Goal: Information Seeking & Learning: Find specific page/section

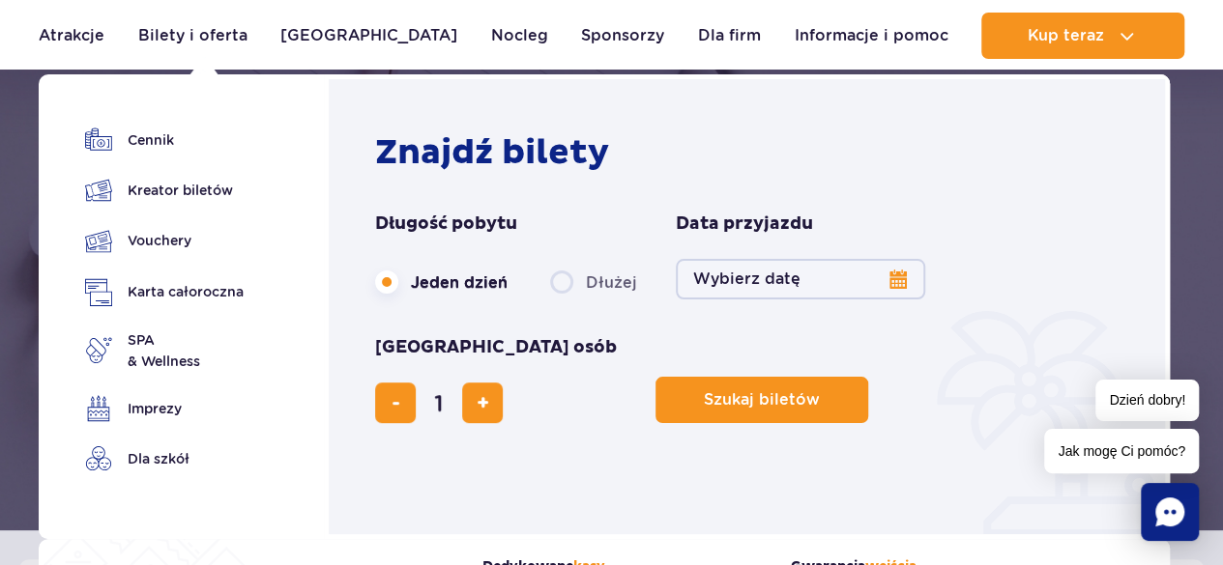
scroll to position [97, 0]
click at [164, 144] on link "Cennik" at bounding box center [164, 140] width 159 height 27
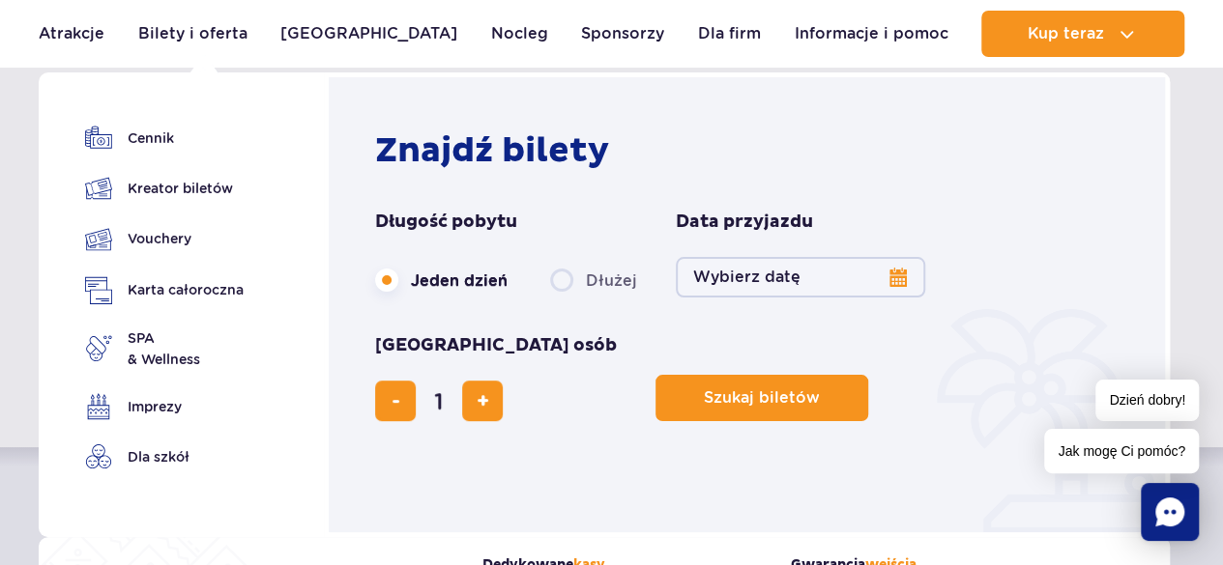
scroll to position [193, 0]
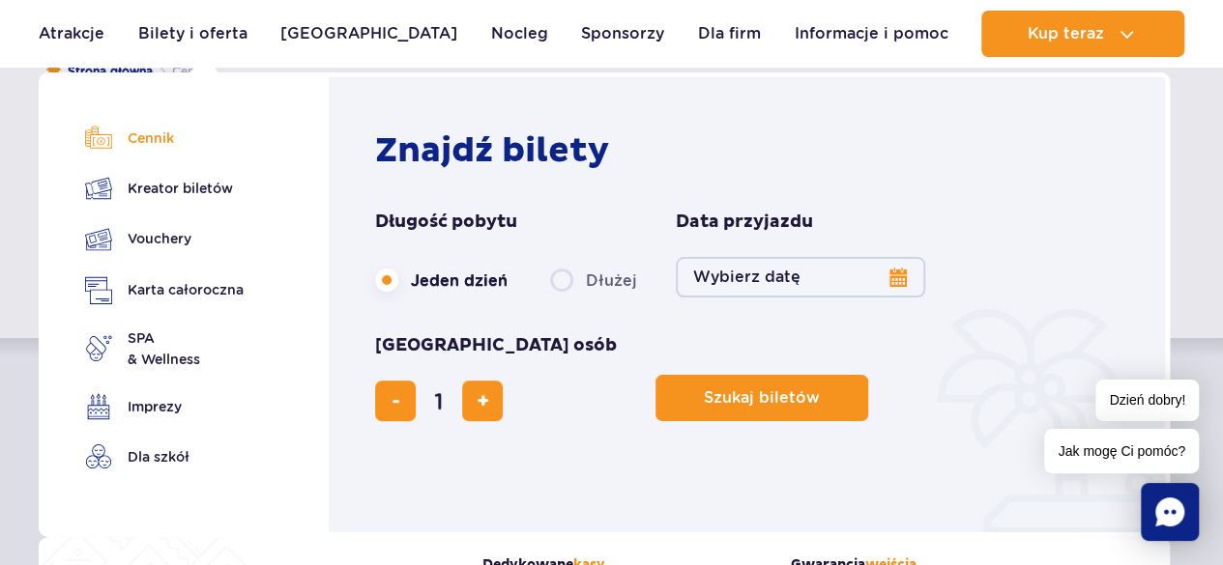
click at [157, 144] on link "Cennik" at bounding box center [164, 138] width 159 height 27
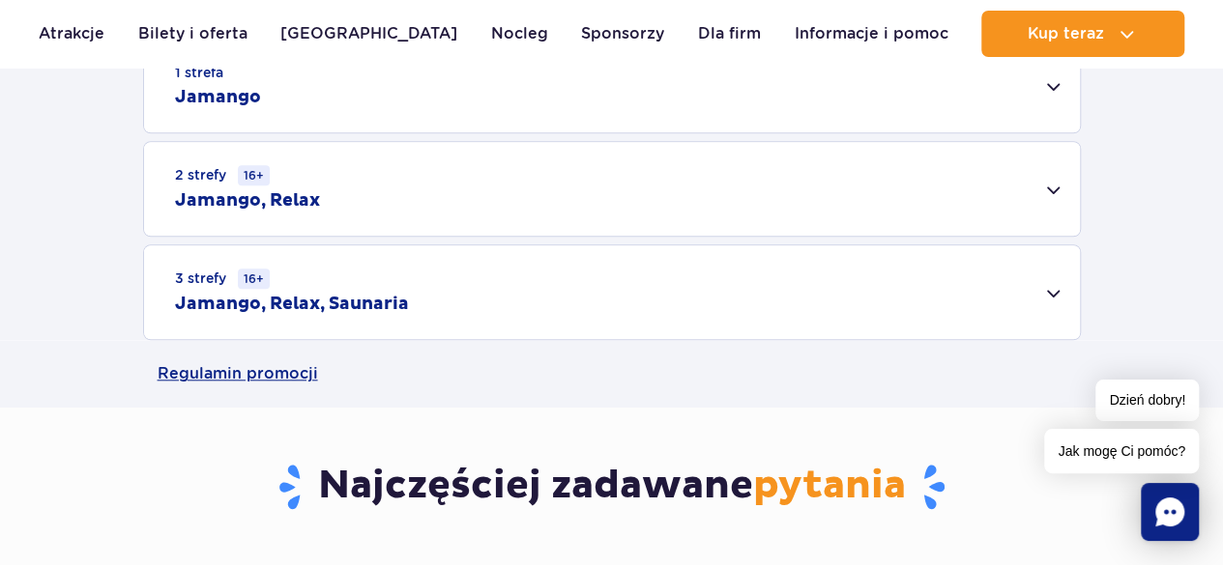
scroll to position [193, 0]
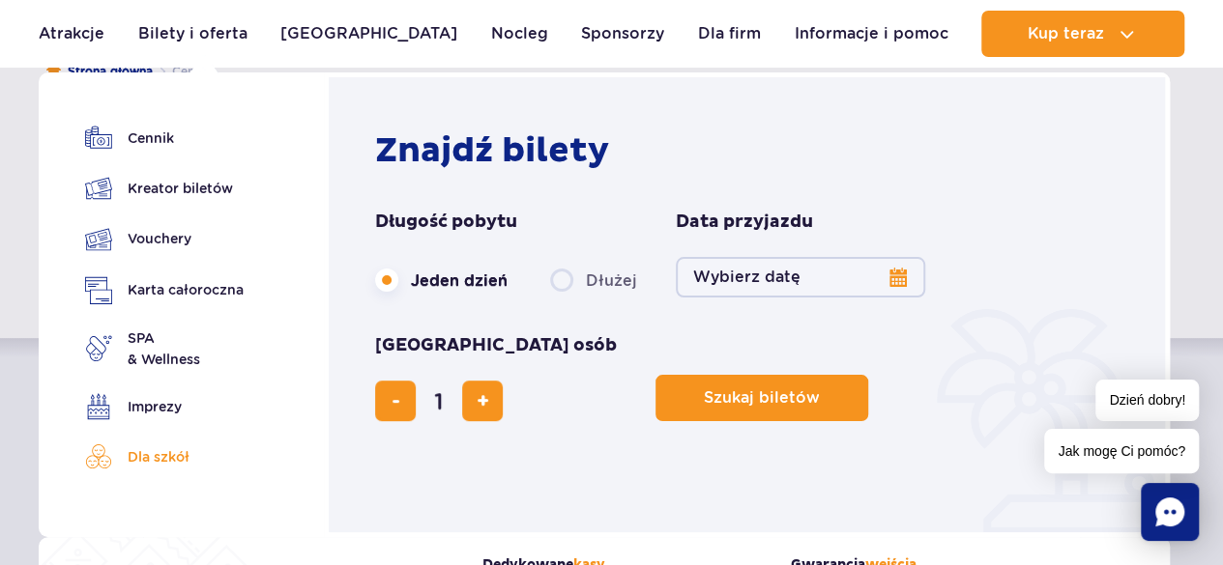
click at [154, 465] on link "Dla szkół" at bounding box center [164, 457] width 159 height 27
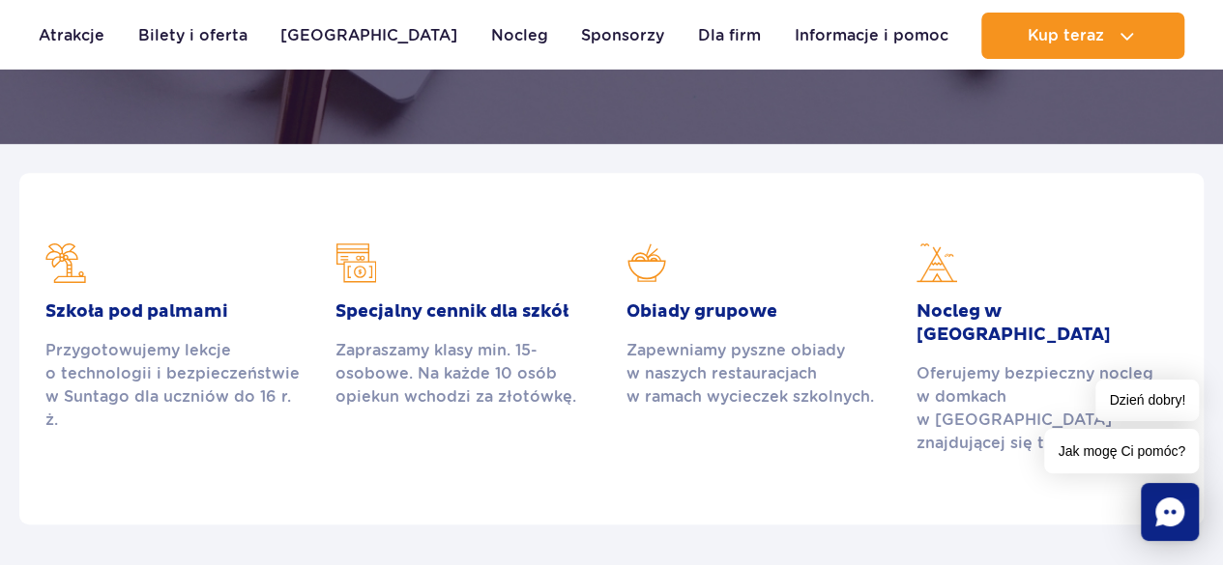
scroll to position [483, 0]
